Goal: Task Accomplishment & Management: Use online tool/utility

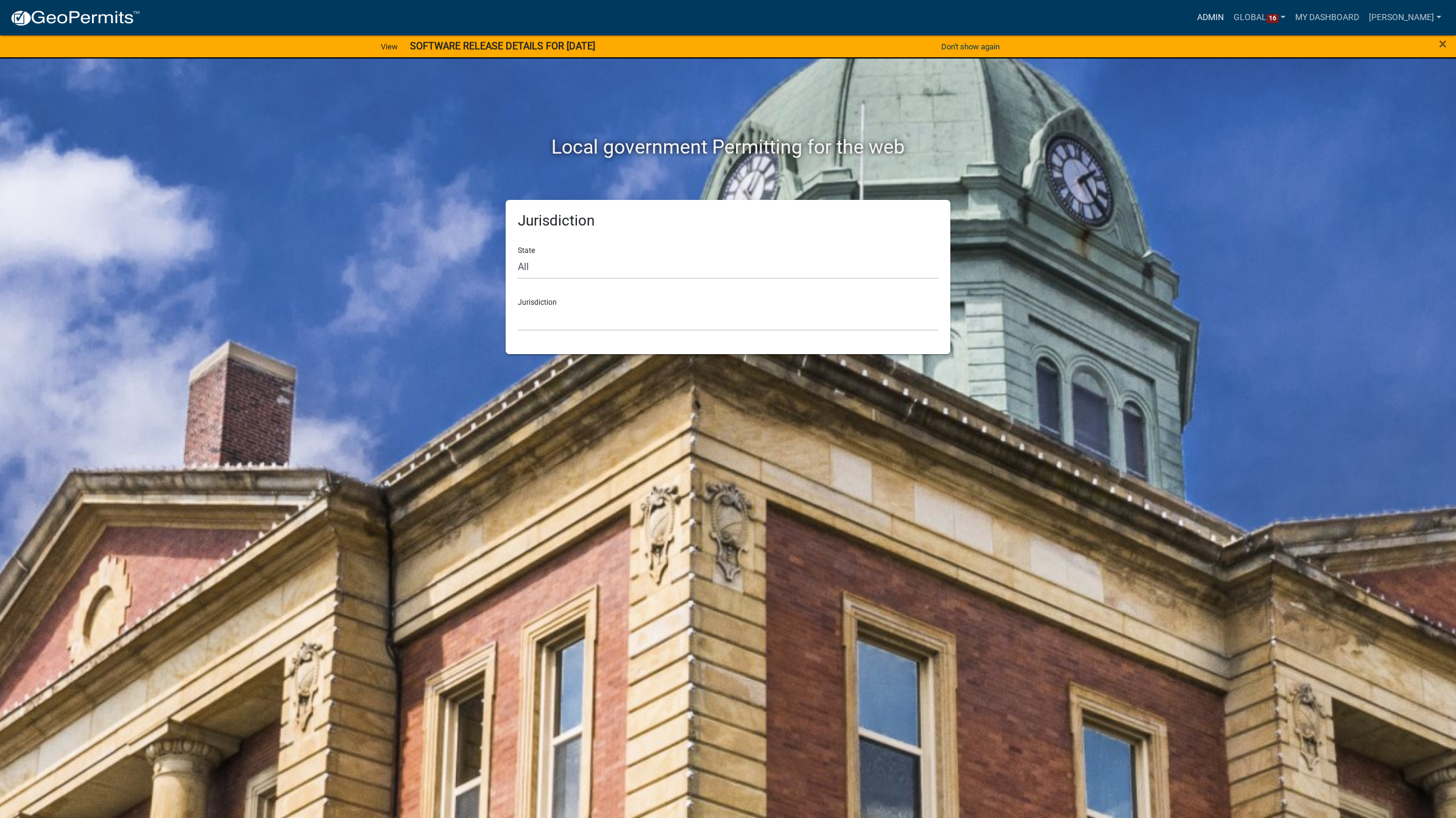
click at [1197, 17] on link "Admin" at bounding box center [1210, 18] width 36 height 23
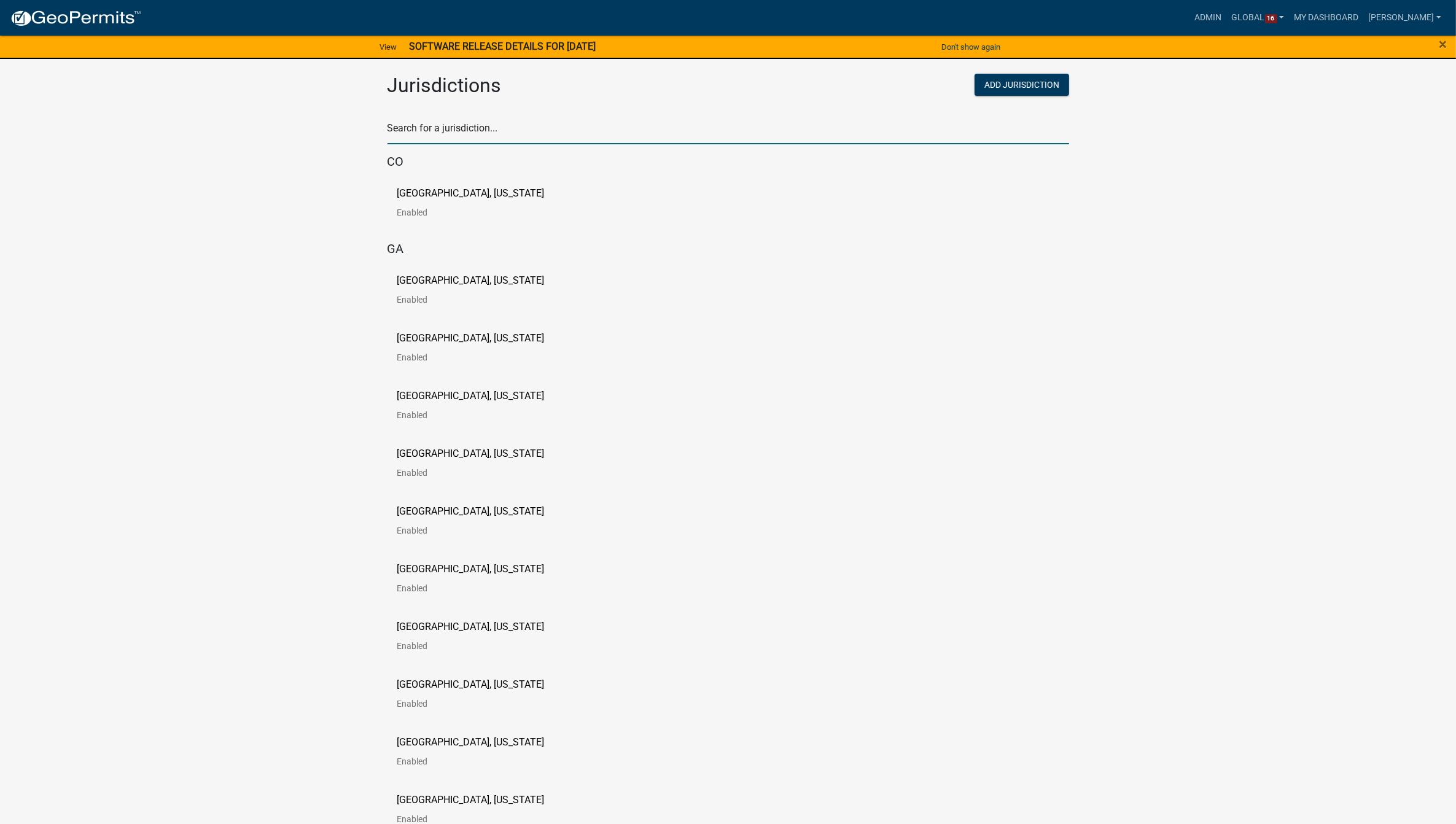
click at [525, 120] on input "text" at bounding box center [728, 131] width 681 height 25
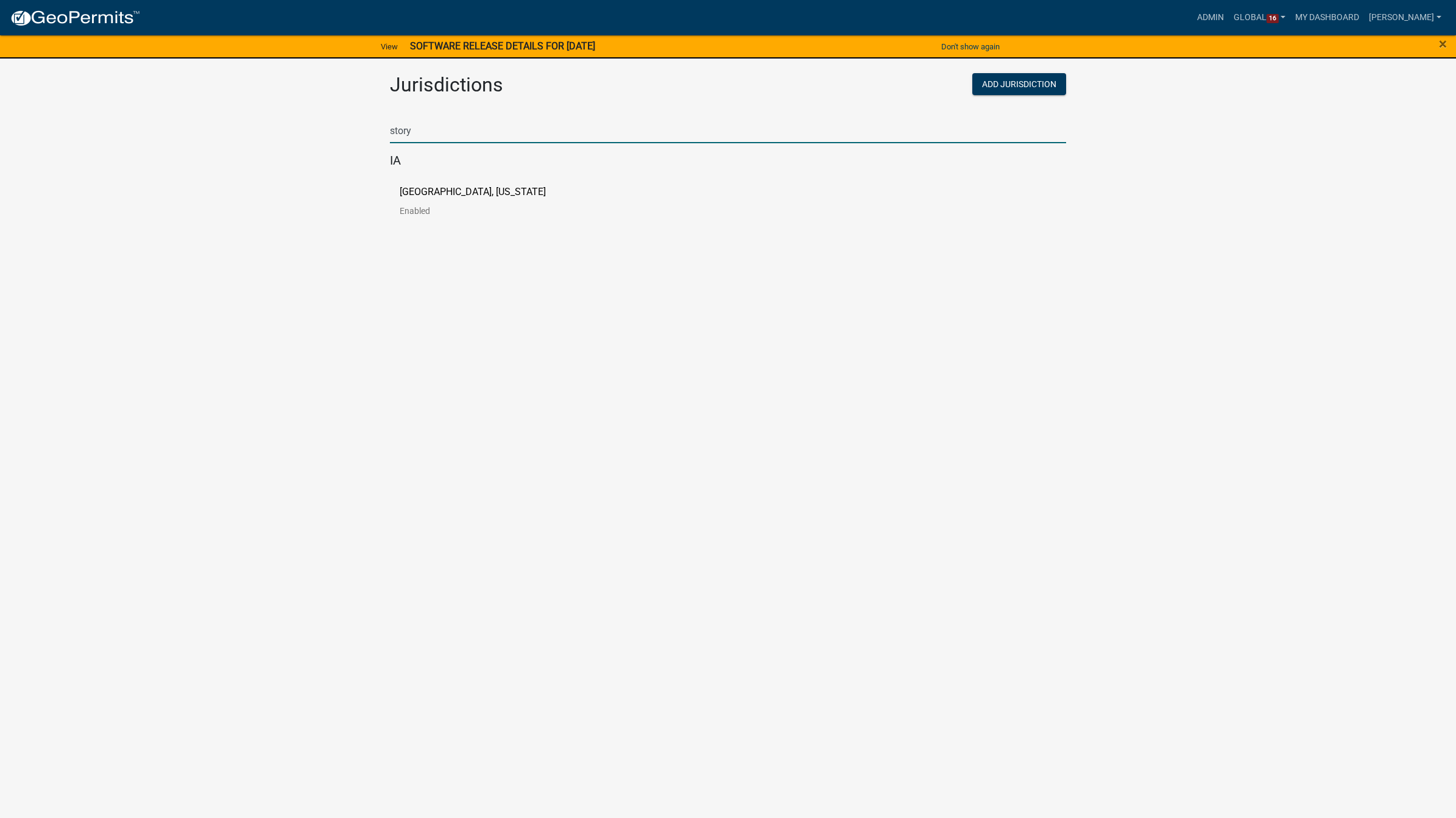
type input "story"
click at [412, 196] on p "[GEOGRAPHIC_DATA], [US_STATE]" at bounding box center [473, 192] width 146 height 10
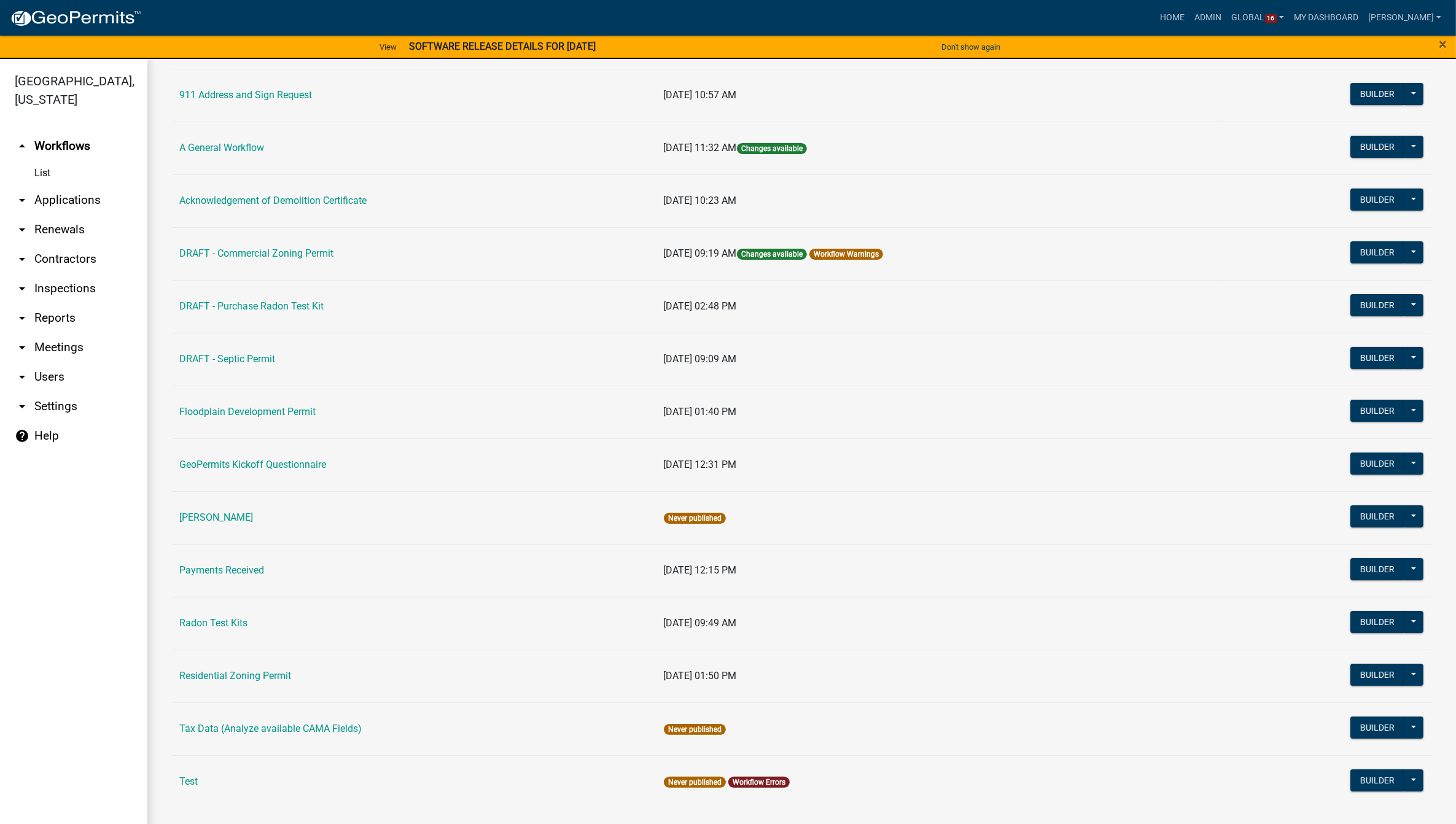
scroll to position [118, 0]
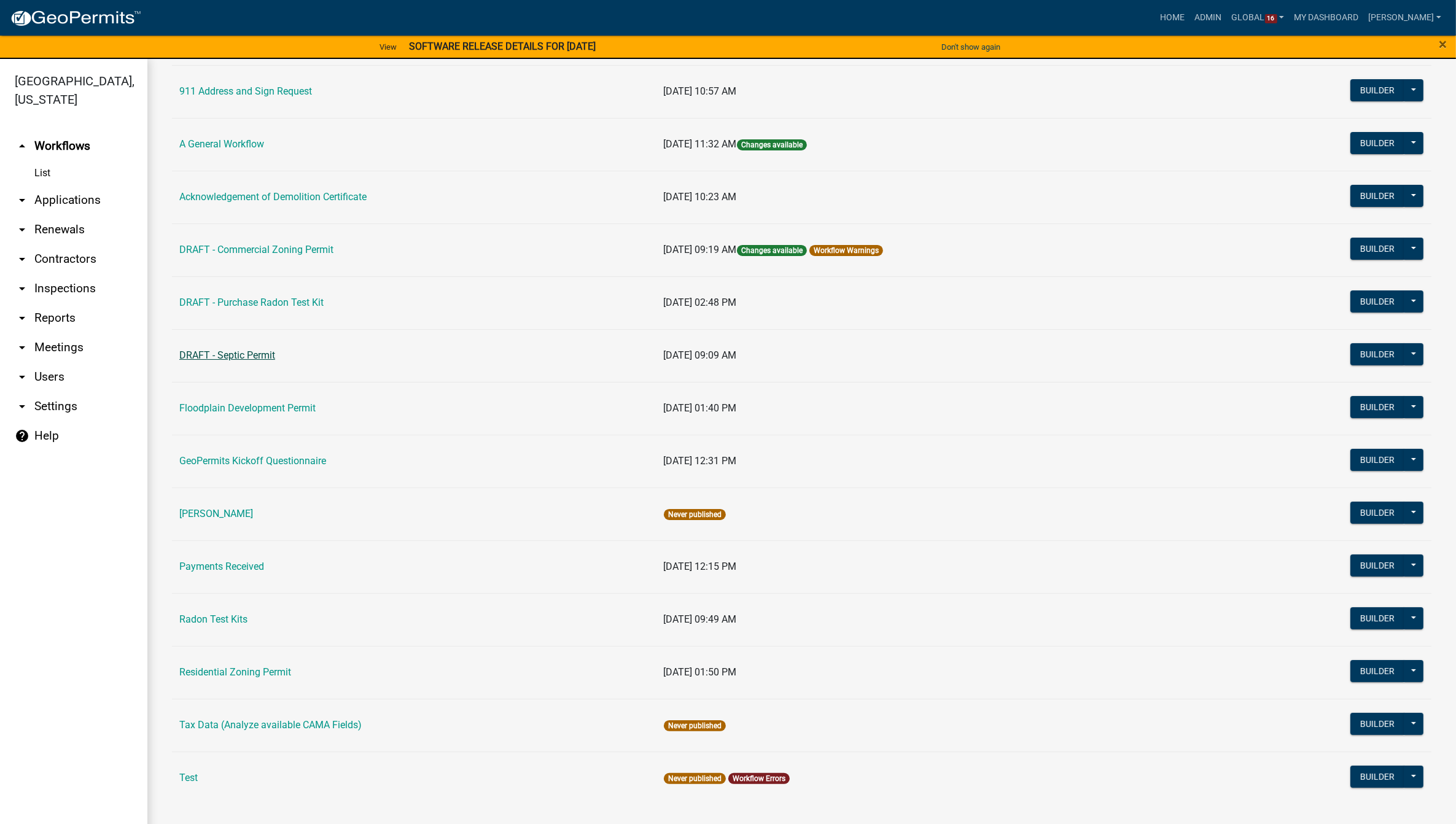
click at [231, 350] on link "DRAFT - Septic Permit" at bounding box center [227, 355] width 95 height 12
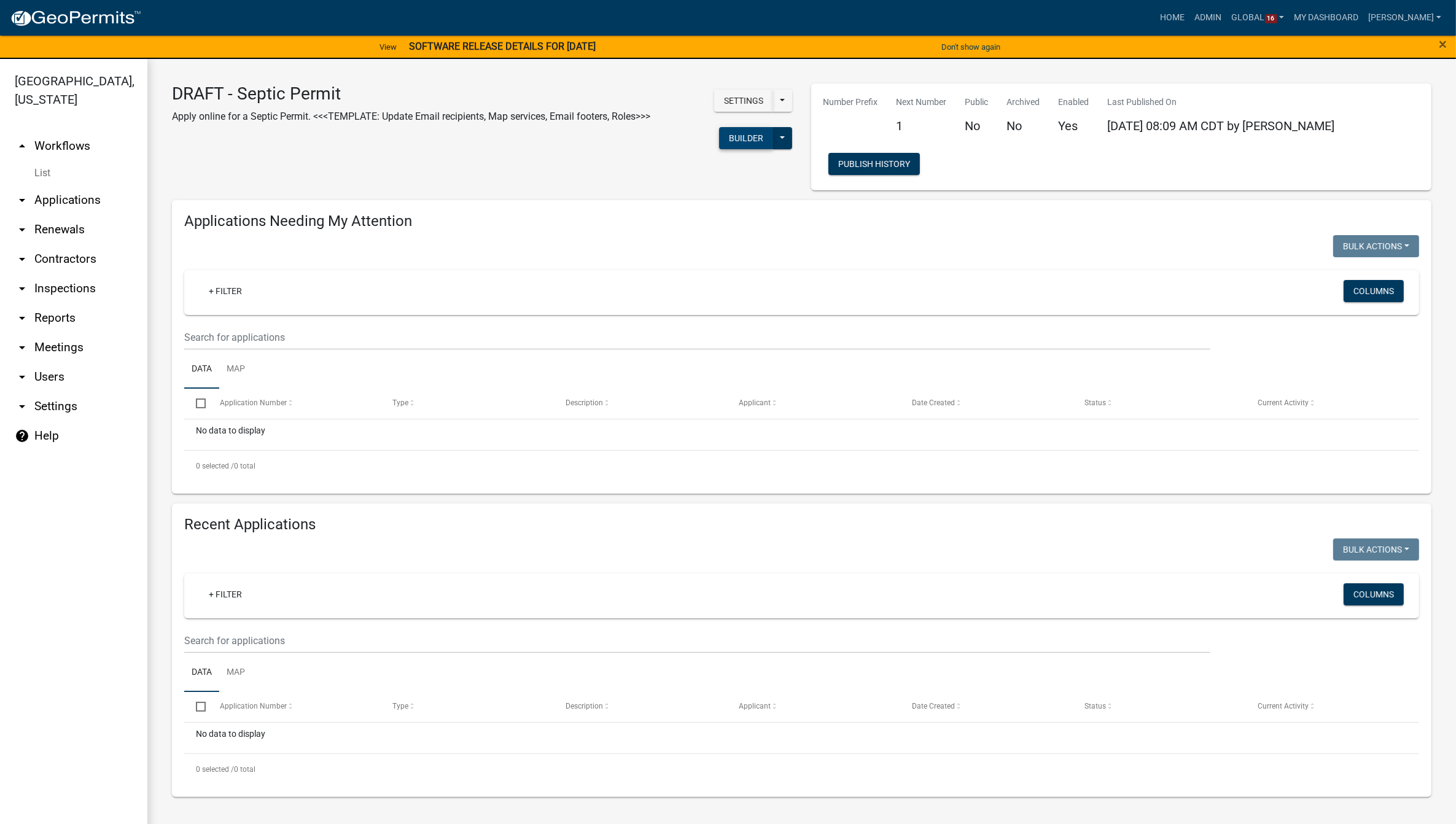
click at [738, 133] on button "Builder" at bounding box center [746, 138] width 54 height 22
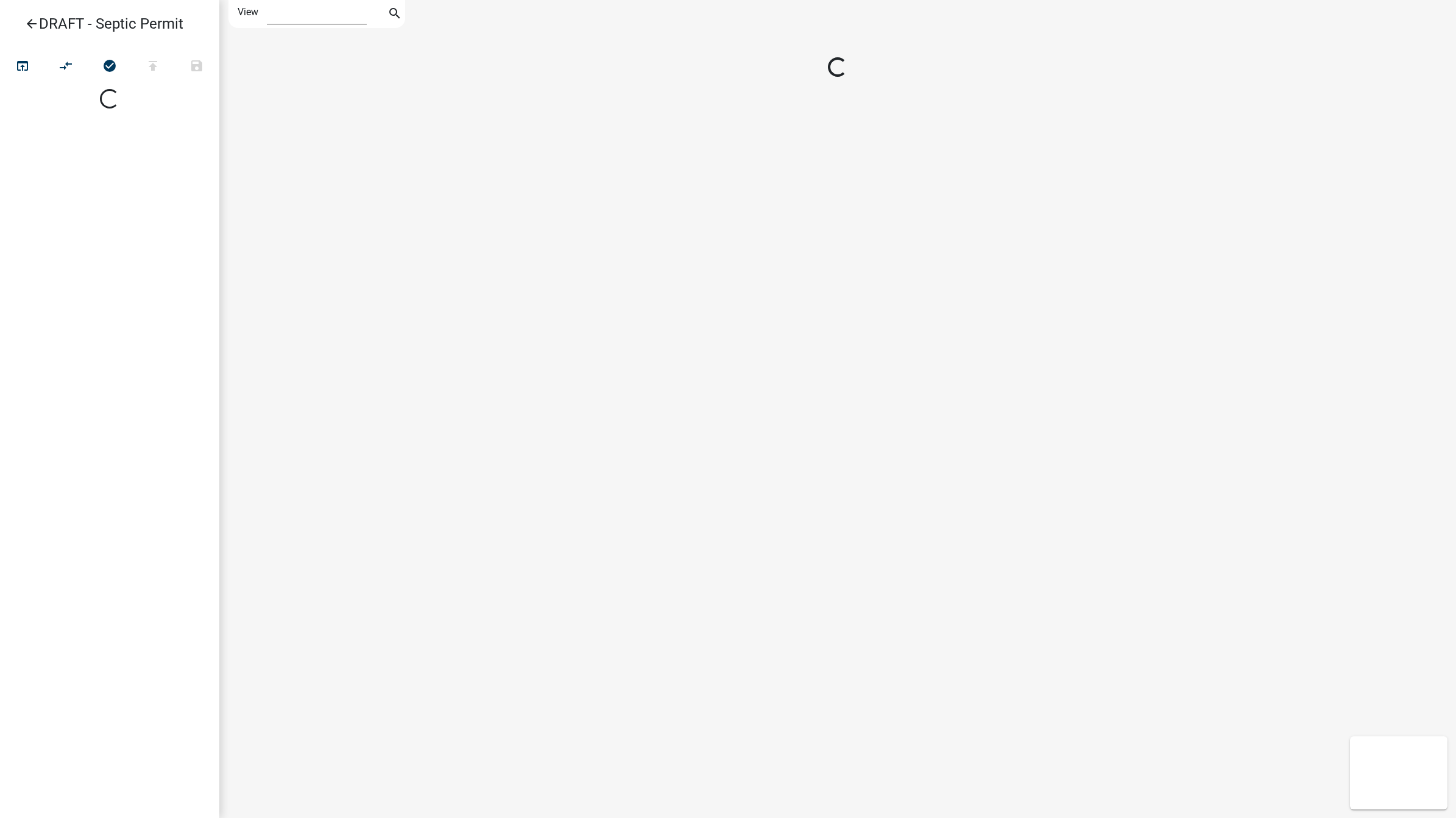
select select "1"
